Goal: Navigation & Orientation: Find specific page/section

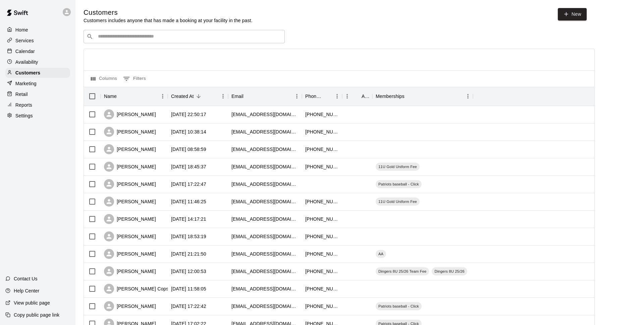
click at [22, 71] on p "Customers" at bounding box center [27, 72] width 25 height 7
click at [25, 40] on p "Services" at bounding box center [24, 40] width 18 height 7
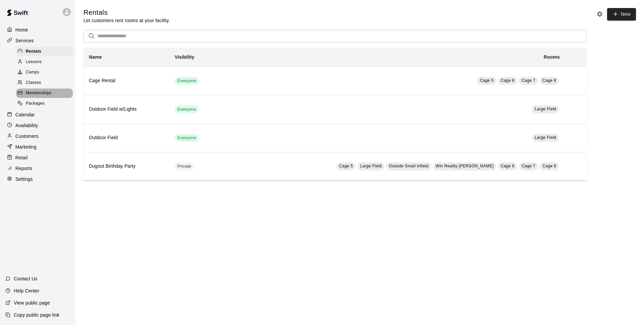
click at [42, 97] on span "Memberships" at bounding box center [38, 93] width 25 height 7
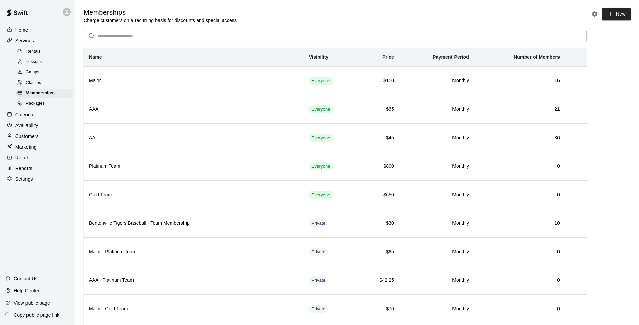
click at [25, 138] on p "Customers" at bounding box center [26, 136] width 23 height 7
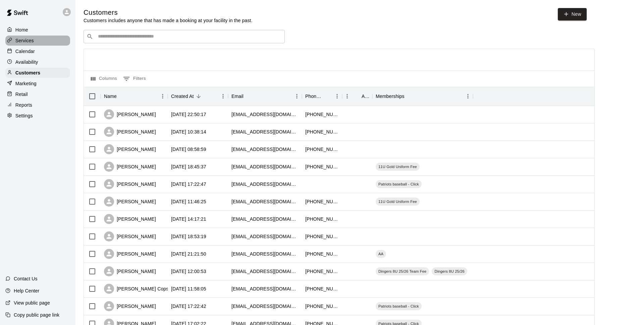
click at [21, 42] on p "Services" at bounding box center [24, 40] width 18 height 7
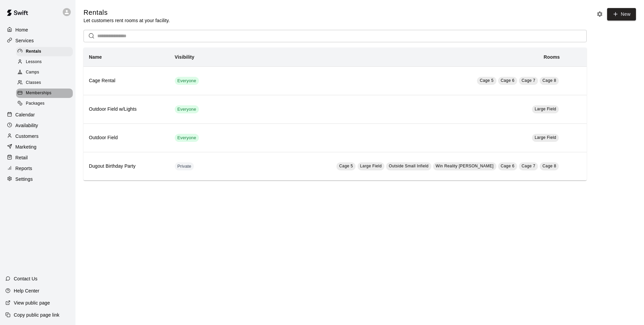
click at [40, 94] on span "Memberships" at bounding box center [38, 93] width 25 height 7
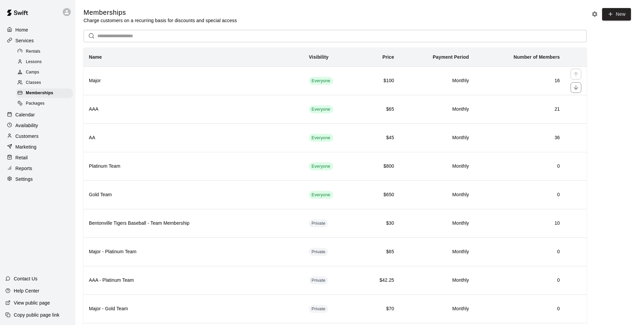
click at [553, 75] on td "16" at bounding box center [519, 80] width 91 height 29
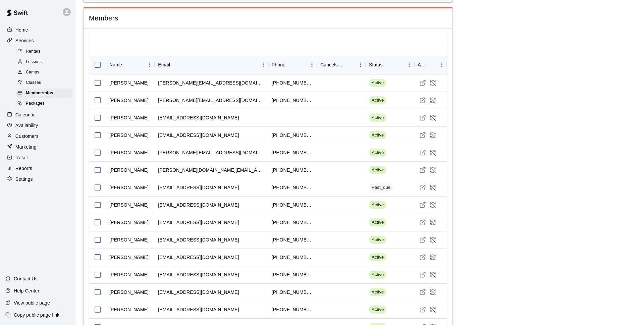
scroll to position [660, 0]
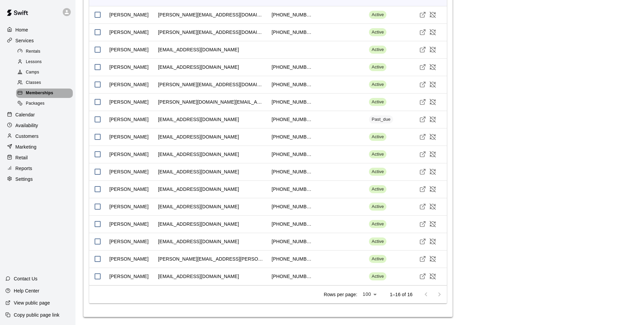
click at [33, 96] on span "Memberships" at bounding box center [40, 93] width 28 height 7
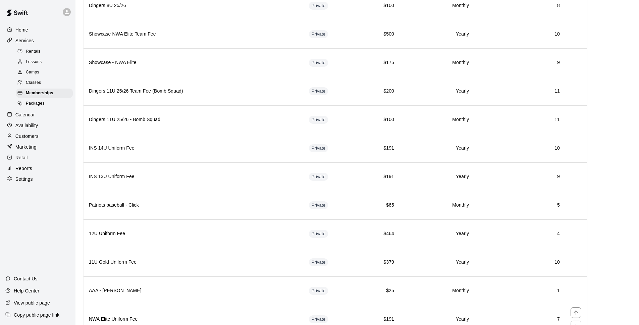
scroll to position [1358, 0]
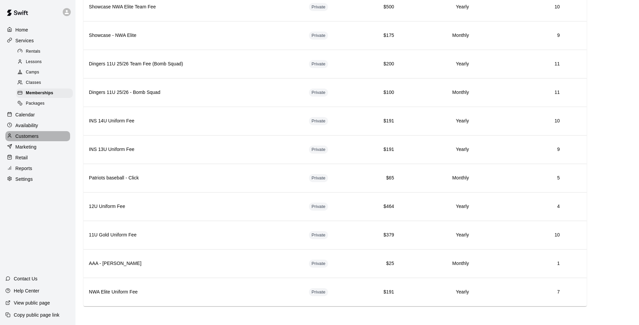
click at [28, 138] on p "Customers" at bounding box center [26, 136] width 23 height 7
